Goal: Share content

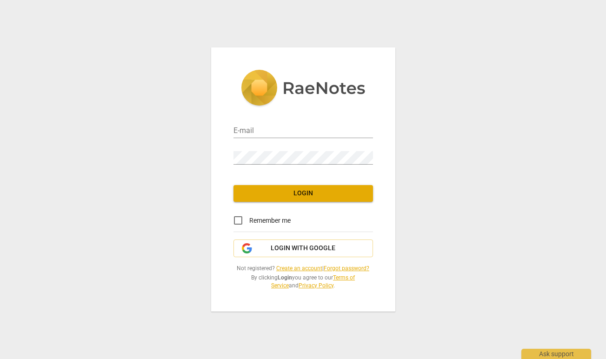
type input "[PERSON_NAME][EMAIL_ADDRESS][DOMAIN_NAME]"
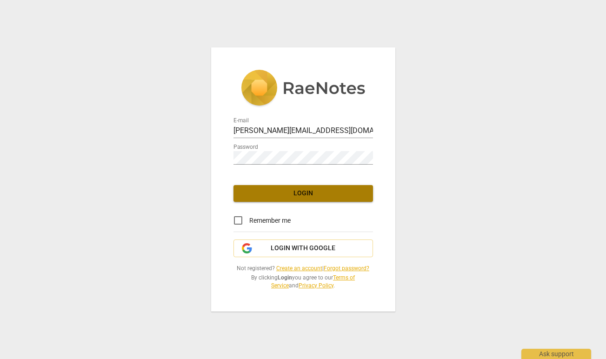
click at [293, 190] on span "Login" at bounding box center [303, 193] width 125 height 9
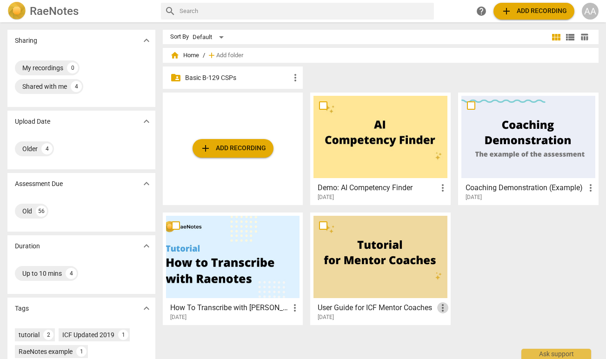
click at [438, 307] on span "more_vert" at bounding box center [442, 307] width 11 height 11
click at [408, 288] on div at bounding box center [303, 179] width 606 height 359
click at [408, 288] on div at bounding box center [381, 257] width 134 height 82
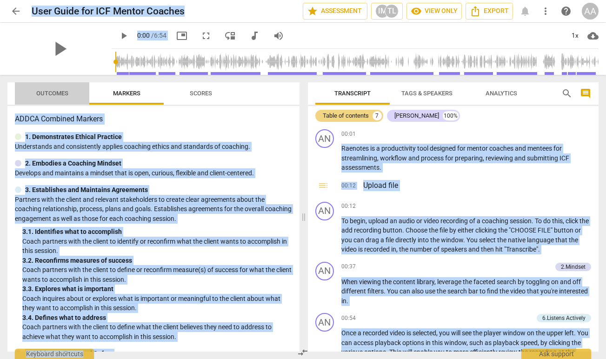
click at [59, 95] on span "Outcomes" at bounding box center [52, 93] width 32 height 7
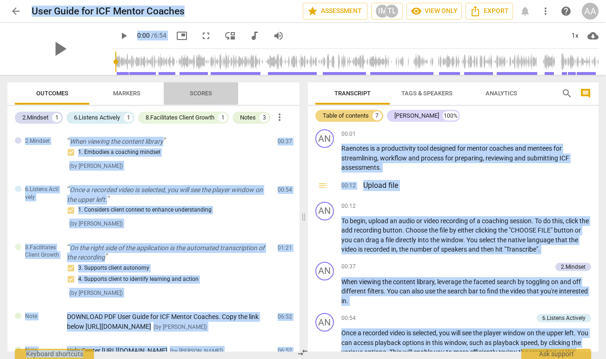
click at [200, 91] on span "Scores" at bounding box center [201, 93] width 22 height 7
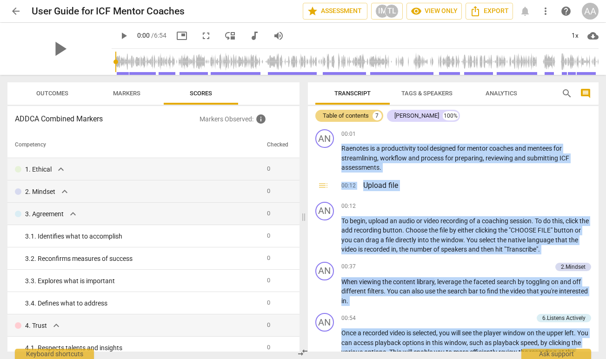
click at [16, 10] on span "arrow_back" at bounding box center [15, 11] width 11 height 11
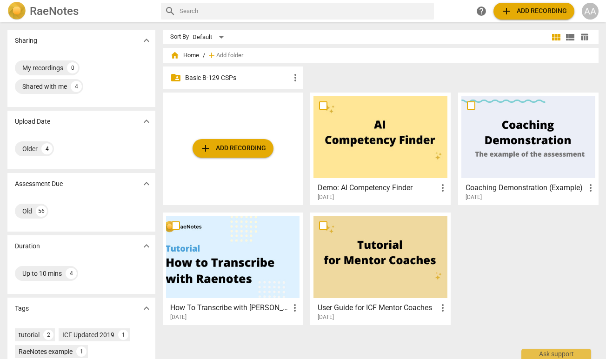
click at [208, 149] on span "add" at bounding box center [205, 148] width 11 height 11
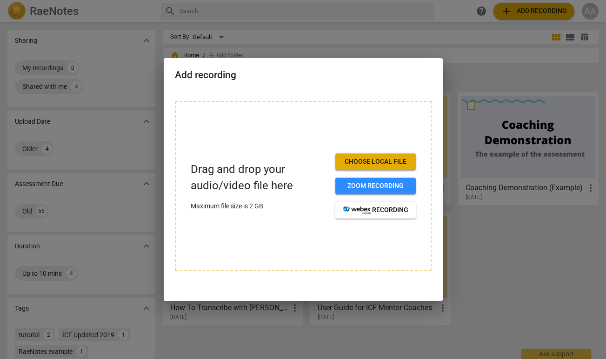
click at [385, 165] on span "Choose local file" at bounding box center [376, 161] width 66 height 9
